Goal: Information Seeking & Learning: Check status

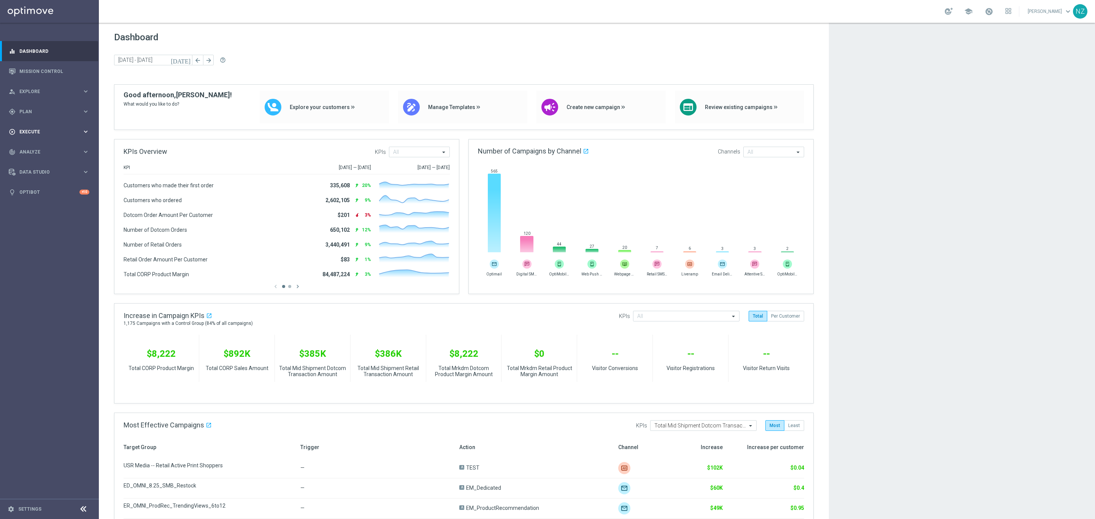
click at [49, 127] on div "play_circle_outline Execute keyboard_arrow_right" at bounding box center [49, 132] width 98 height 20
click at [50, 124] on div "play_circle_outline Execute keyboard_arrow_right" at bounding box center [49, 132] width 98 height 20
click at [49, 112] on span "Plan" at bounding box center [50, 111] width 63 height 5
drag, startPoint x: 40, startPoint y: 109, endPoint x: 39, endPoint y: 105, distance: 4.3
click at [40, 109] on span "Plan" at bounding box center [50, 111] width 63 height 5
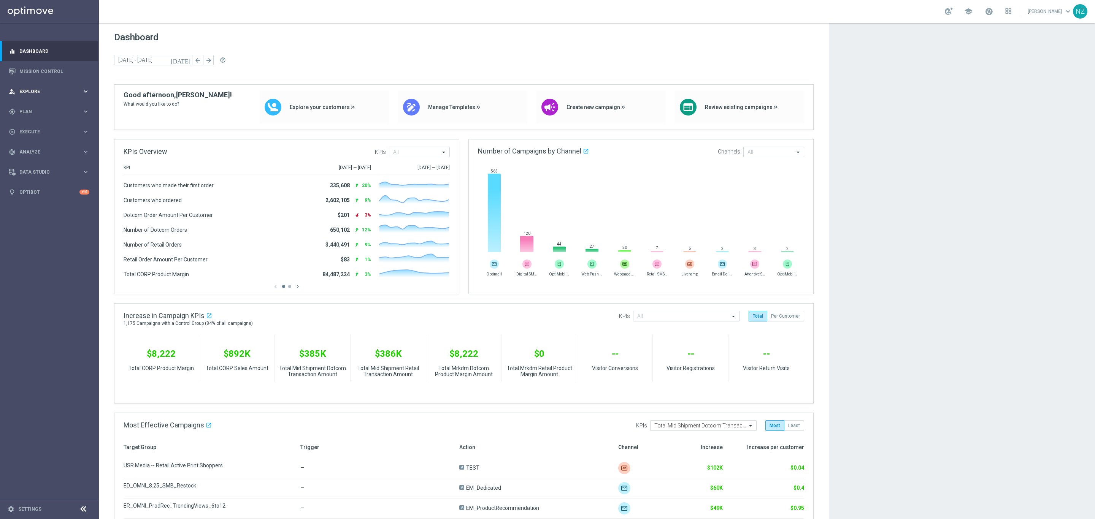
click at [41, 92] on span "Explore" at bounding box center [50, 91] width 63 height 5
click at [46, 243] on span "Analyze" at bounding box center [50, 243] width 63 height 5
click at [35, 163] on div "Customer 360" at bounding box center [59, 167] width 78 height 11
drag, startPoint x: 54, startPoint y: 167, endPoint x: 304, endPoint y: 10, distance: 295.0
click at [54, 166] on link "Customer 360" at bounding box center [49, 168] width 59 height 6
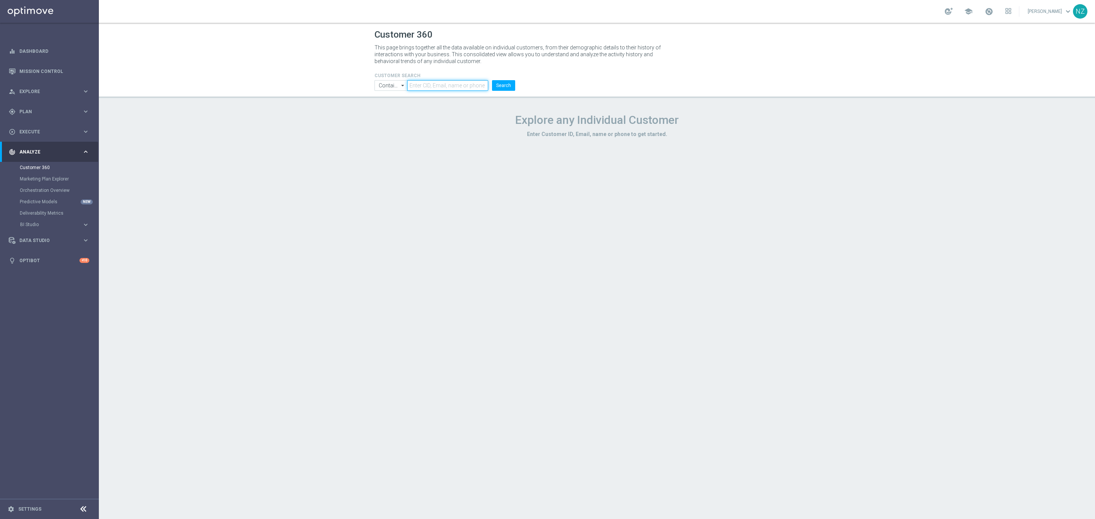
click at [427, 84] on input "text" at bounding box center [447, 85] width 81 height 11
type input "[EMAIL_ADDRESS][DOMAIN_NAME]"
click at [492, 80] on button "Search" at bounding box center [503, 85] width 23 height 11
click at [644, 83] on div "CUSTOMER SEARCH Contains Contains arrow_drop_down Show Selected 0 of NaN Contai…" at bounding box center [597, 79] width 456 height 24
click at [175, 40] on header "Customer 360 This page brings together all the data available on individual cus…" at bounding box center [597, 60] width 996 height 75
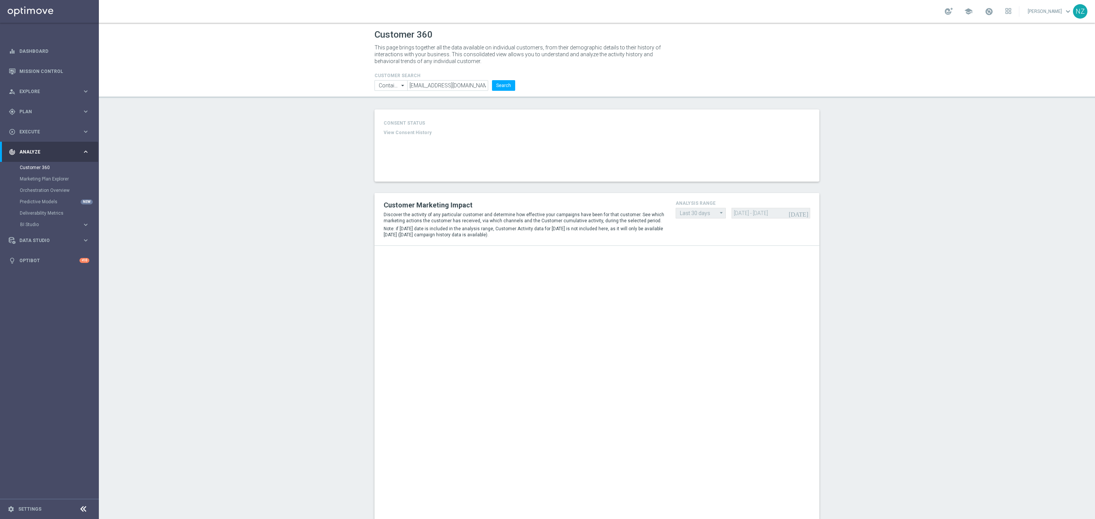
type input "Last 30 days"
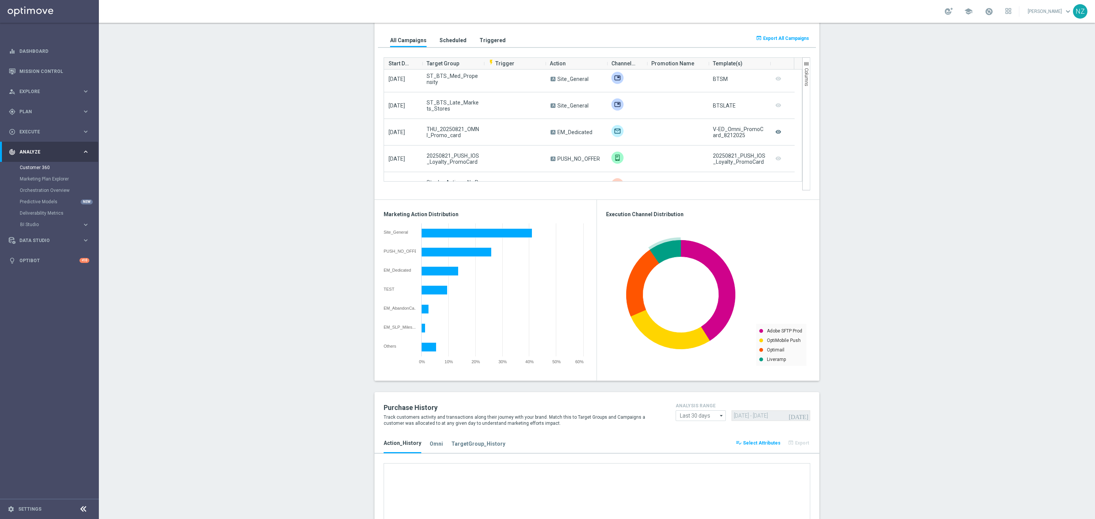
scroll to position [456, 0]
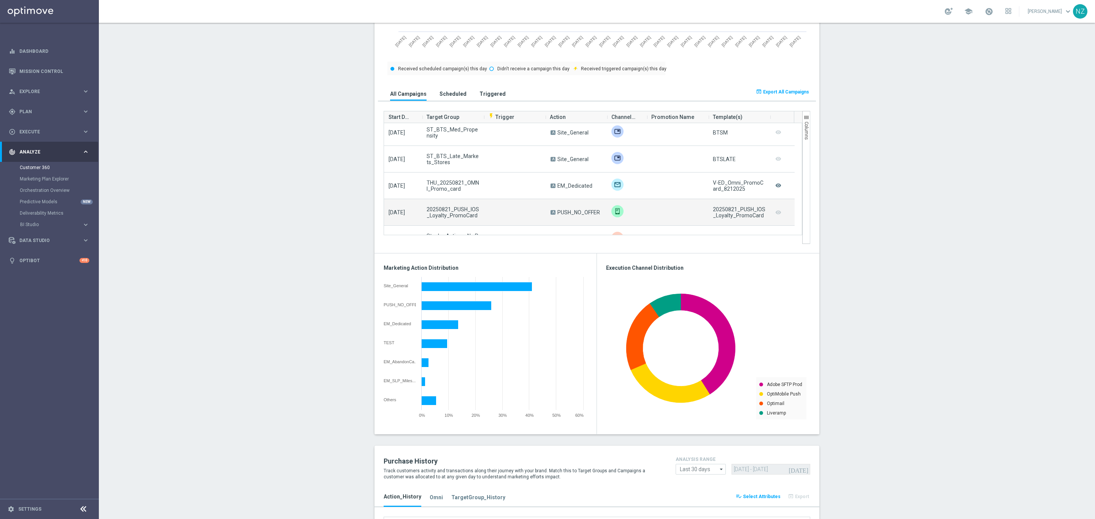
click at [742, 211] on div "20250821_PUSH_IOS _Loyalty_PromoCard" at bounding box center [739, 212] width 52 height 12
click at [613, 211] on img at bounding box center [617, 211] width 12 height 12
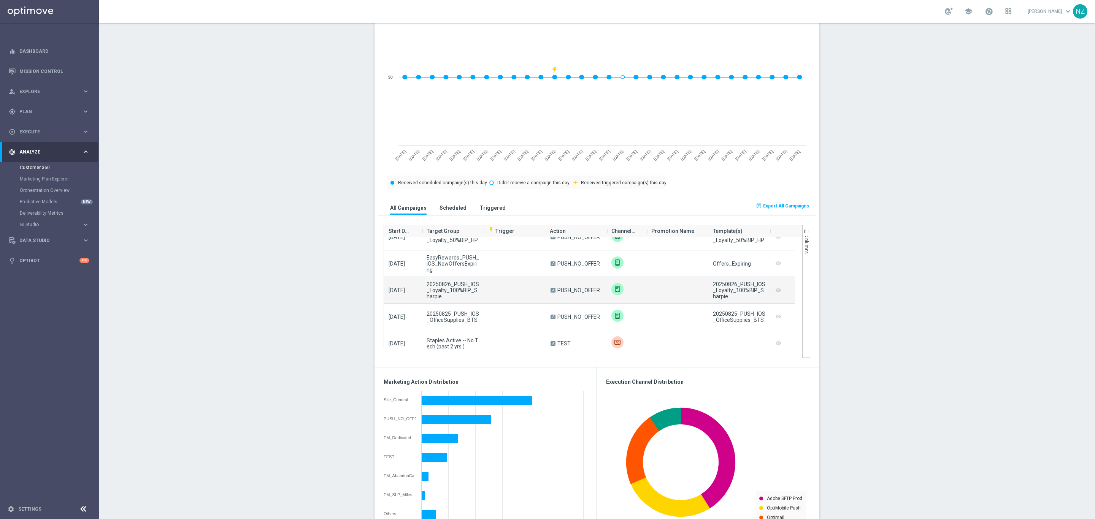
scroll to position [57, 0]
